Goal: Information Seeking & Learning: Learn about a topic

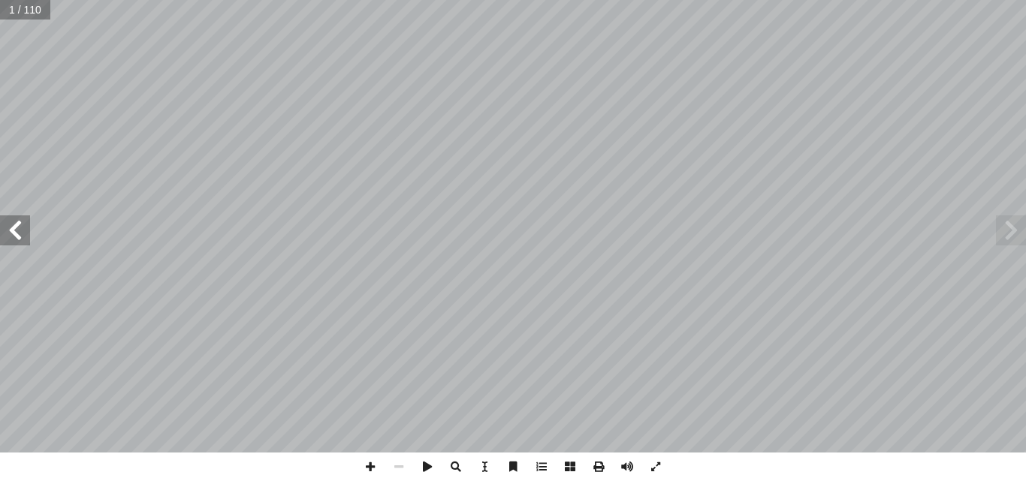
click at [27, 238] on span at bounding box center [15, 230] width 30 height 30
click at [23, 233] on span at bounding box center [15, 230] width 30 height 30
click at [20, 232] on span at bounding box center [15, 230] width 30 height 30
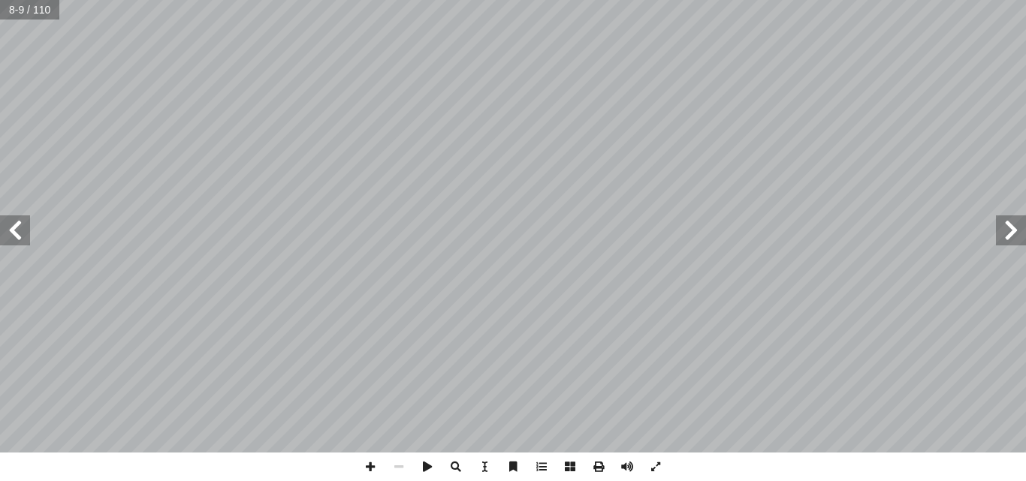
click at [20, 232] on span at bounding box center [15, 230] width 30 height 30
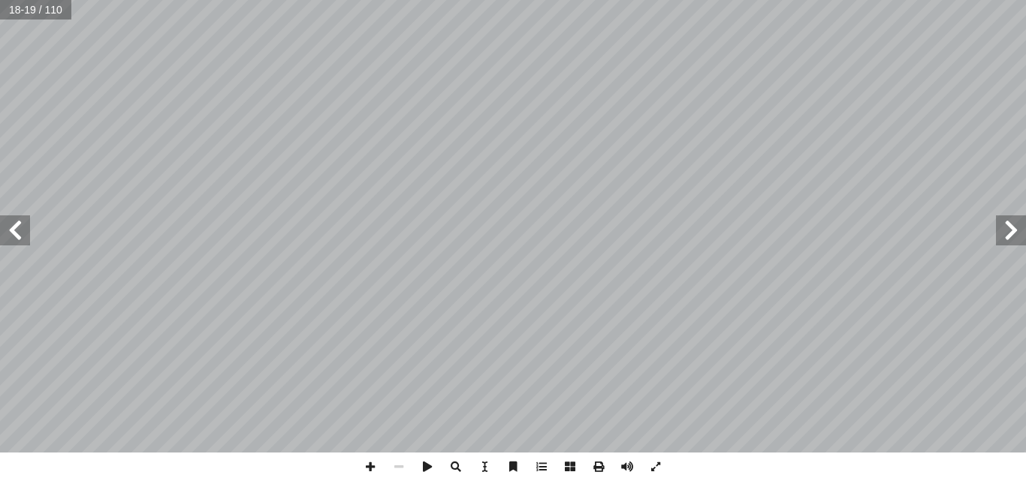
click at [14, 231] on span at bounding box center [15, 230] width 30 height 30
click at [23, 223] on span at bounding box center [15, 230] width 30 height 30
click at [643, 351] on div "درين على: � ن يكونوا ق أ ا ية الدرس � ع من الطلبة بعد نه ّ توق ُ : ي ُ هداف أ ا…" at bounding box center [513, 240] width 1026 height 481
